Goal: Communication & Community: Ask a question

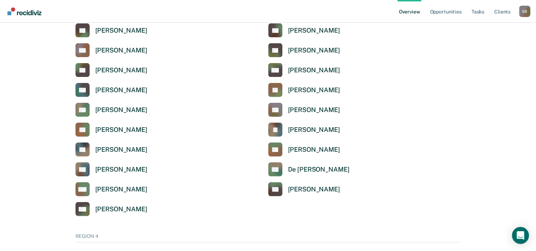
scroll to position [1630, 0]
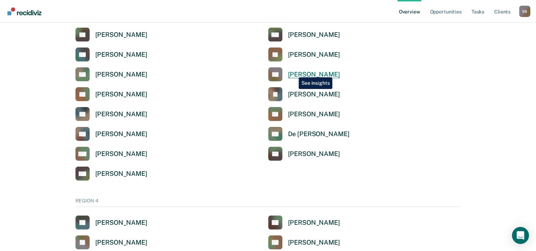
click at [293, 72] on div "[PERSON_NAME]" at bounding box center [314, 75] width 52 height 8
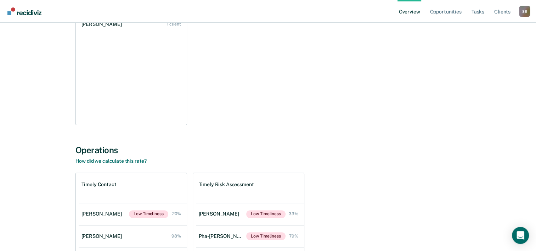
scroll to position [22, 0]
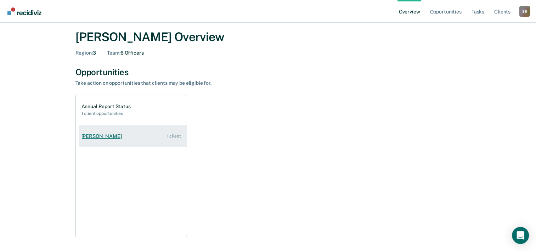
click at [105, 133] on div "[PERSON_NAME]" at bounding box center [102, 136] width 43 height 6
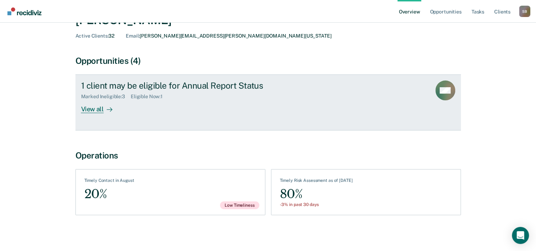
scroll to position [40, 0]
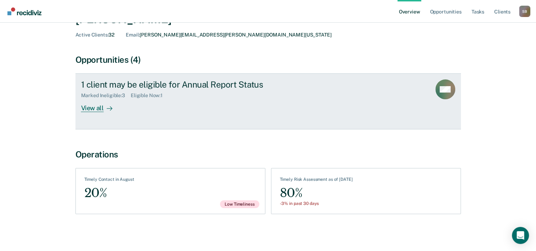
click at [95, 110] on div "View all" at bounding box center [101, 105] width 40 height 14
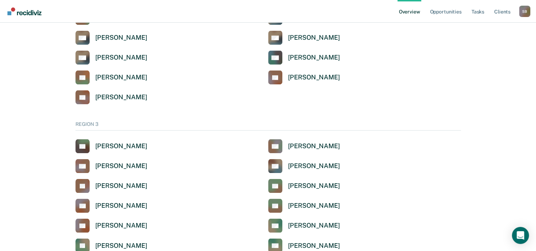
scroll to position [1098, 0]
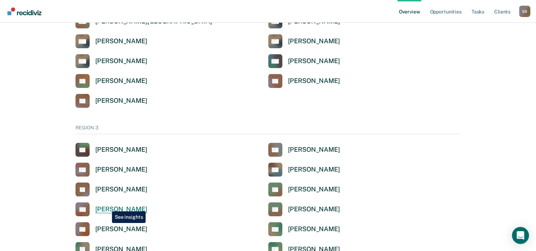
click at [107, 207] on div "[PERSON_NAME]" at bounding box center [121, 209] width 52 height 8
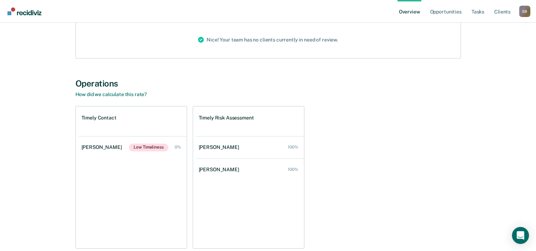
scroll to position [106, 0]
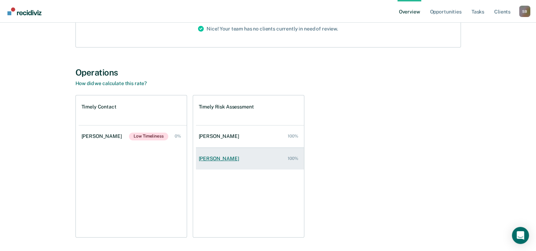
click at [210, 160] on div "[PERSON_NAME]" at bounding box center [220, 159] width 43 height 6
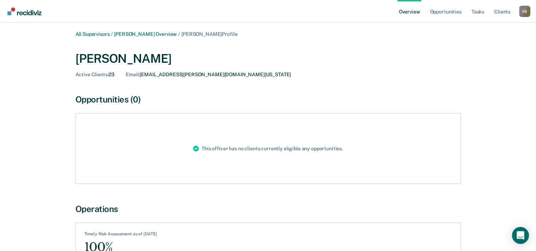
click at [155, 72] on div "Email : [EMAIL_ADDRESS][PERSON_NAME][DOMAIN_NAME][US_STATE]" at bounding box center [208, 75] width 165 height 6
click at [120, 98] on div "Opportunities (0)" at bounding box center [267, 99] width 385 height 10
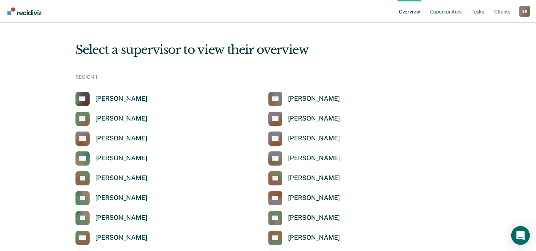
click at [522, 238] on icon "Open Intercom Messenger" at bounding box center [520, 235] width 8 height 9
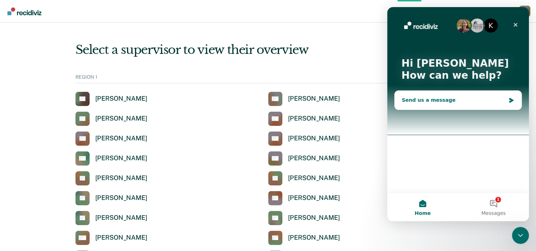
click at [445, 101] on div "Send us a message" at bounding box center [454, 99] width 104 height 7
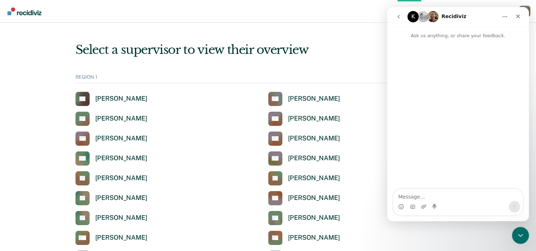
click at [416, 196] on textarea "Message…" at bounding box center [458, 195] width 130 height 12
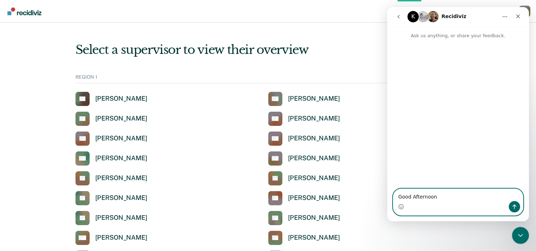
click at [437, 198] on textarea "Good Afternoon" at bounding box center [458, 195] width 130 height 12
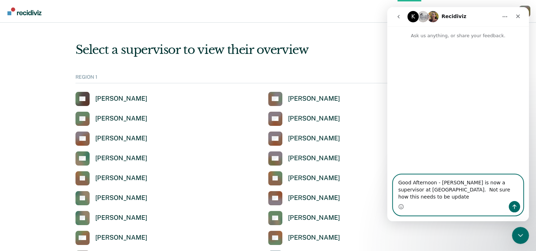
type textarea "Good Afternoon - [PERSON_NAME] is now a supervisor at [GEOGRAPHIC_DATA]. Not su…"
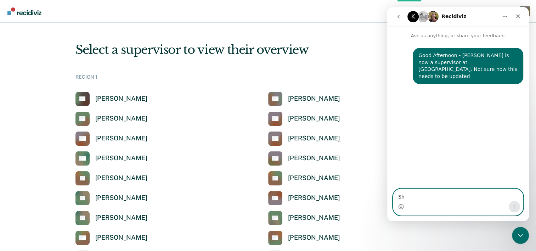
type textarea "She"
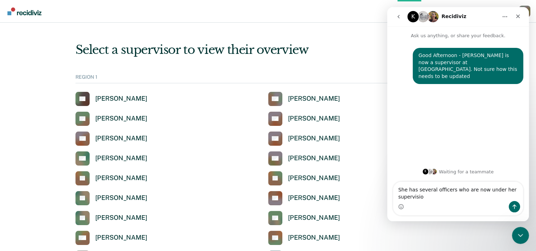
type textarea "She has several officers who are now under her supervision"
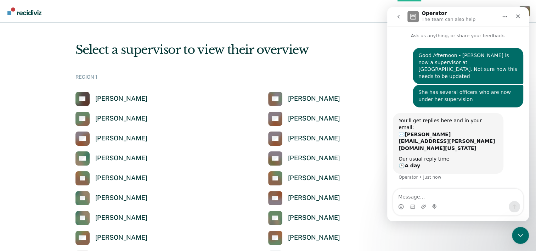
click at [518, 18] on icon "Close" at bounding box center [518, 16] width 6 height 6
